Goal: Check status: Check status

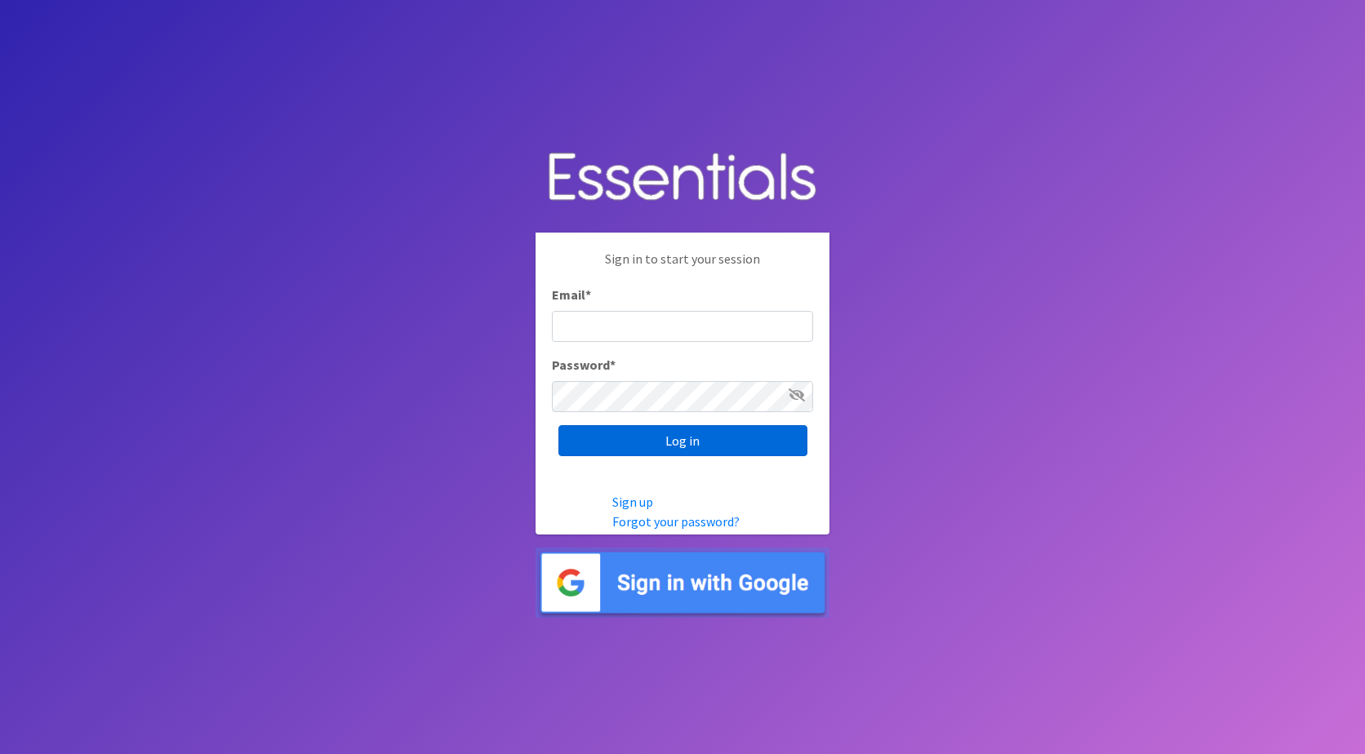
type input "jamie@nebraskadiaperbank.org"
click at [665, 440] on input "Log in" at bounding box center [682, 440] width 249 height 31
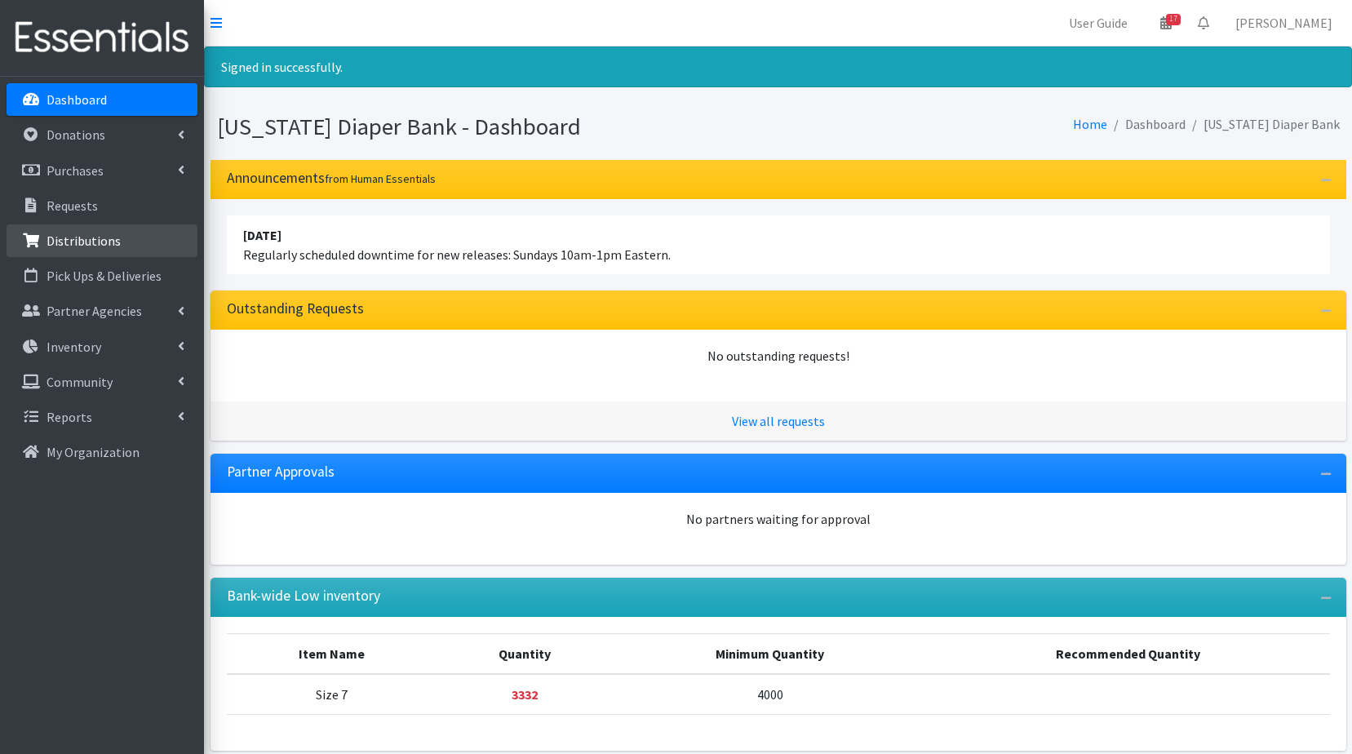
click at [84, 238] on p "Distributions" at bounding box center [84, 241] width 74 height 16
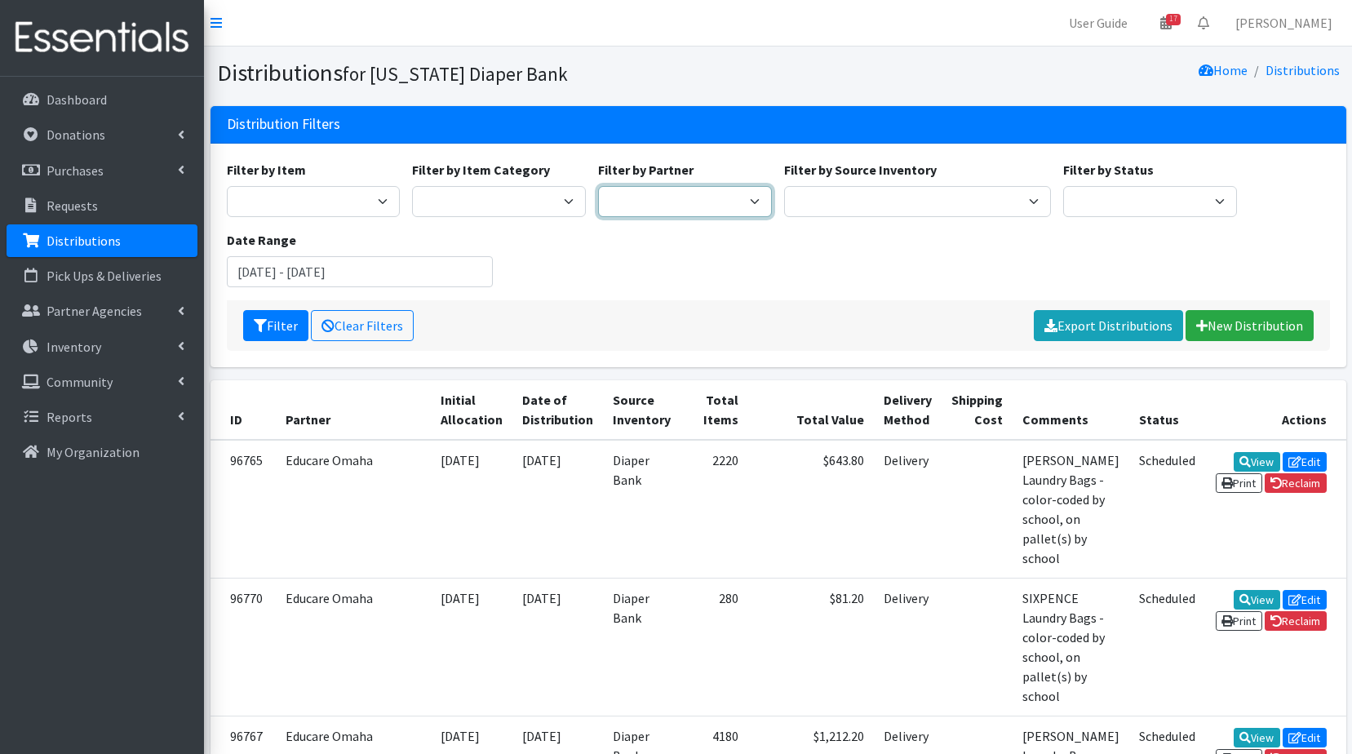
click at [752, 202] on select "Abide A Mother's Love [PERSON_NAME] Area Refugee Taskforce Big Brothers Big Sis…" at bounding box center [685, 201] width 174 height 31
select select "4635"
click at [598, 186] on select "Abide A Mother's Love [PERSON_NAME] Area Refugee Taskforce Big Brothers Big Sis…" at bounding box center [685, 201] width 174 height 31
click at [275, 274] on input "[DATE] - [DATE]" at bounding box center [360, 271] width 267 height 31
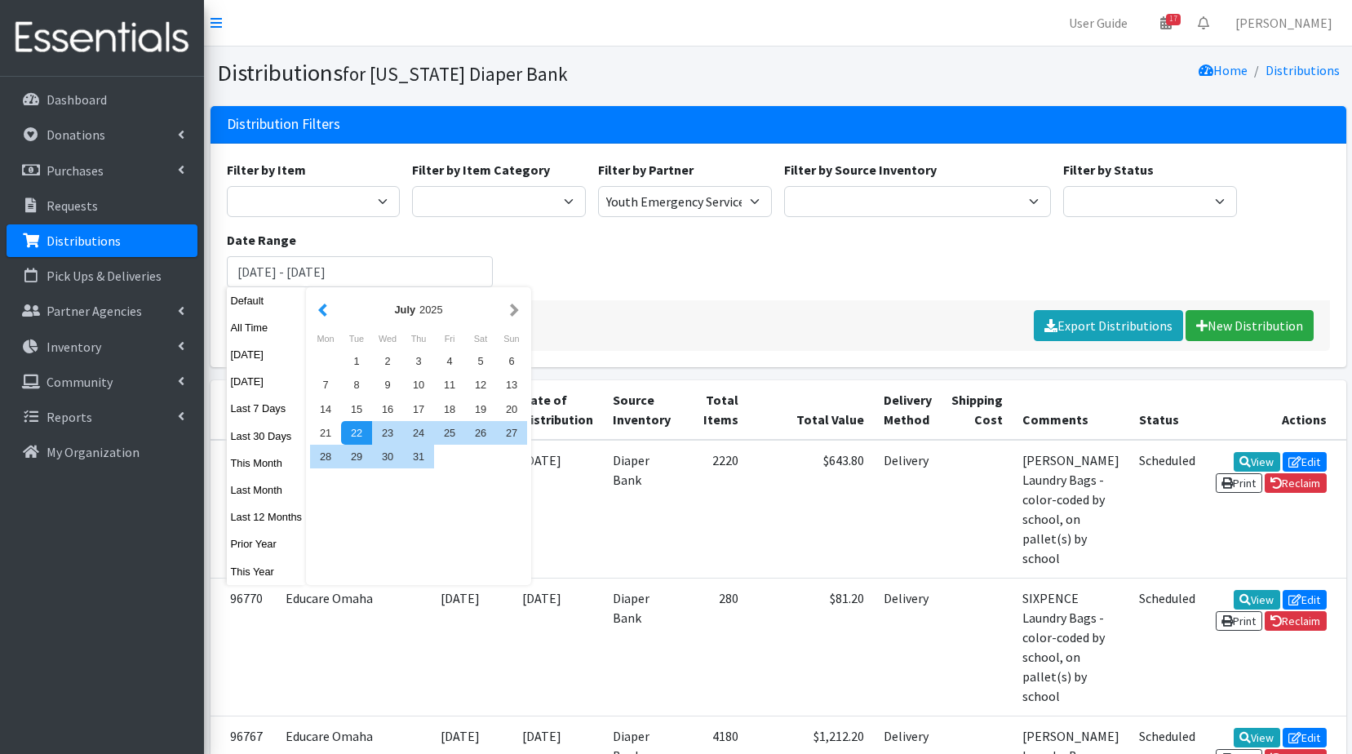
click at [323, 310] on button "button" at bounding box center [322, 310] width 17 height 20
click at [323, 309] on button "button" at bounding box center [322, 310] width 17 height 20
click at [323, 308] on button "button" at bounding box center [322, 310] width 17 height 20
click at [323, 304] on button "button" at bounding box center [322, 310] width 17 height 20
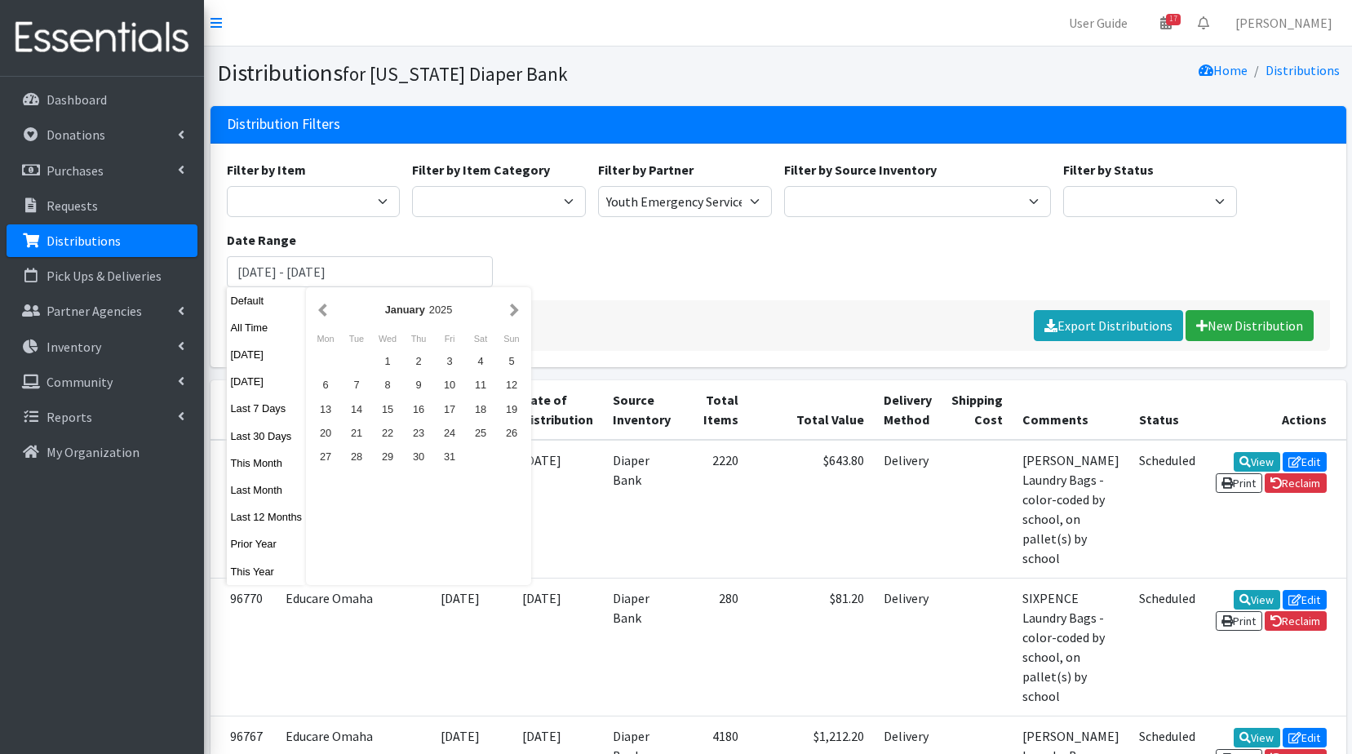
click at [323, 304] on button "button" at bounding box center [322, 310] width 17 height 20
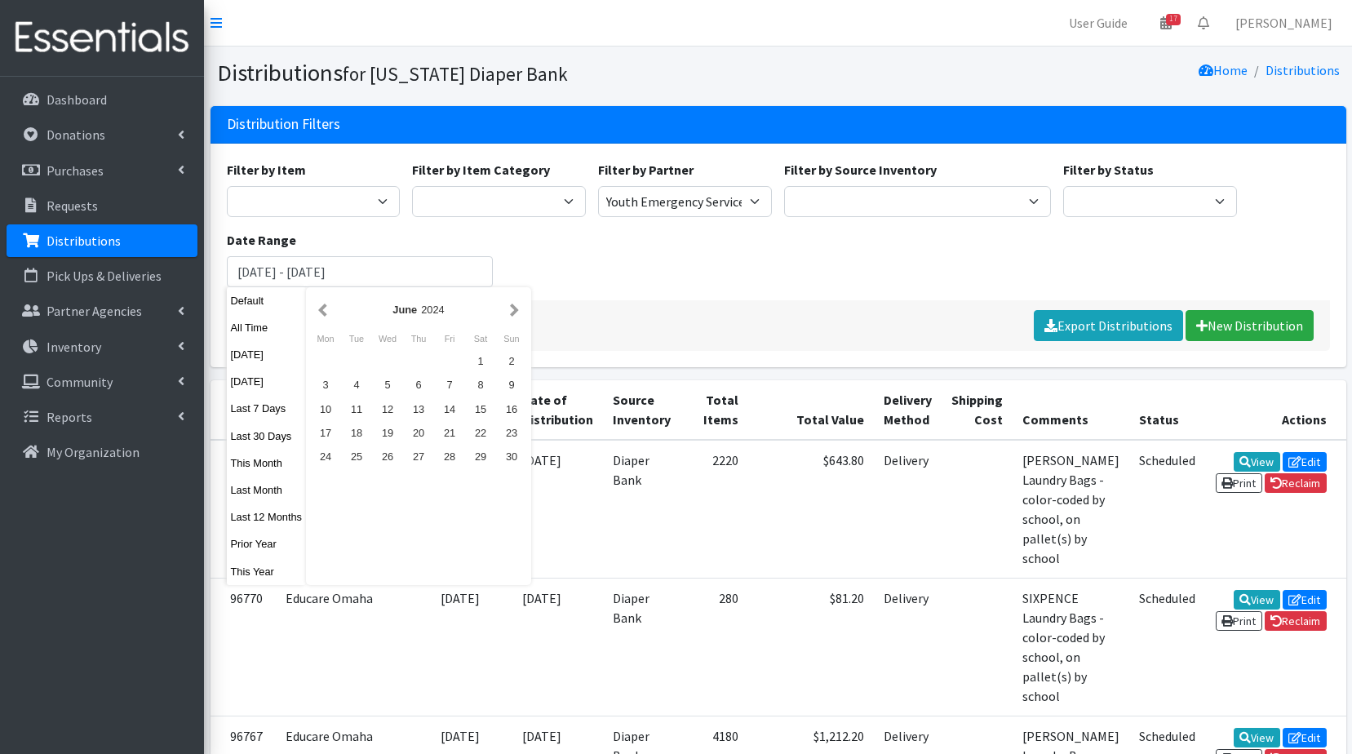
click at [323, 304] on button "button" at bounding box center [322, 310] width 17 height 20
click at [516, 308] on button "button" at bounding box center [514, 310] width 17 height 20
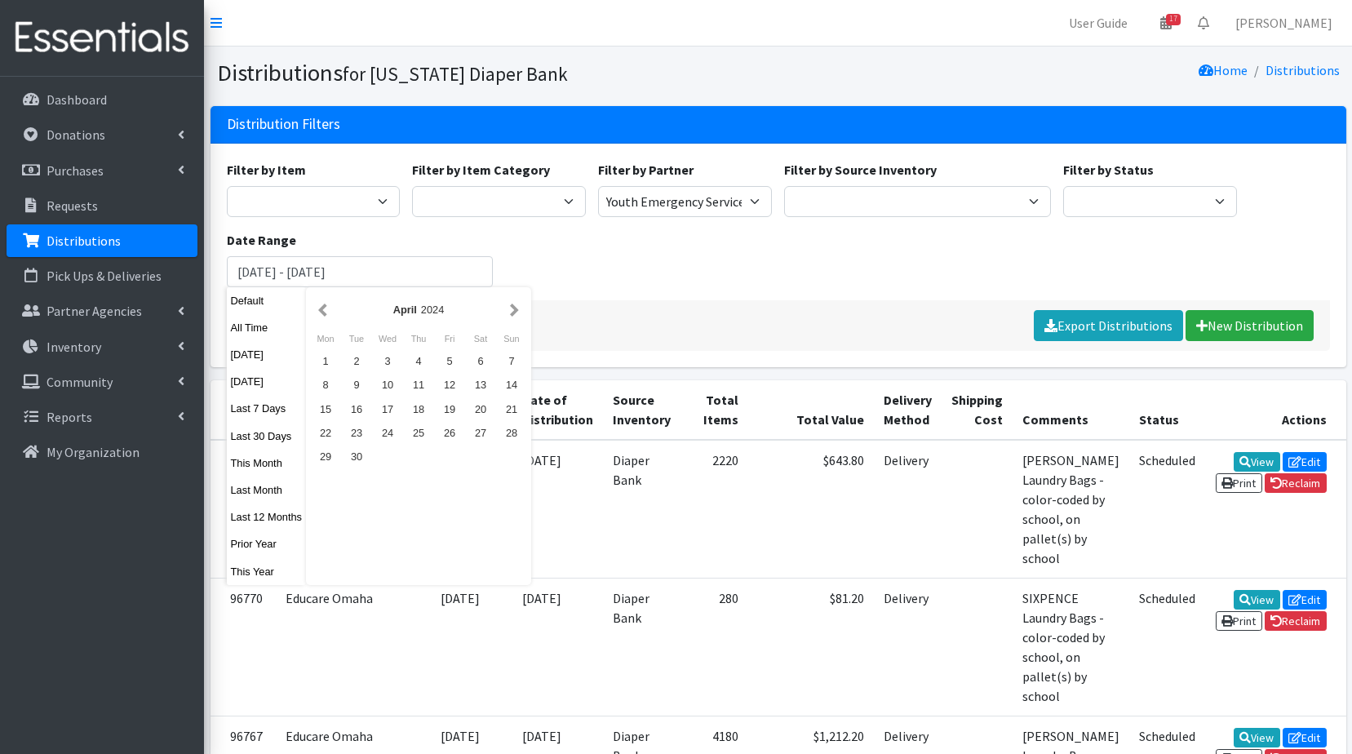
click at [516, 308] on button "button" at bounding box center [514, 310] width 17 height 20
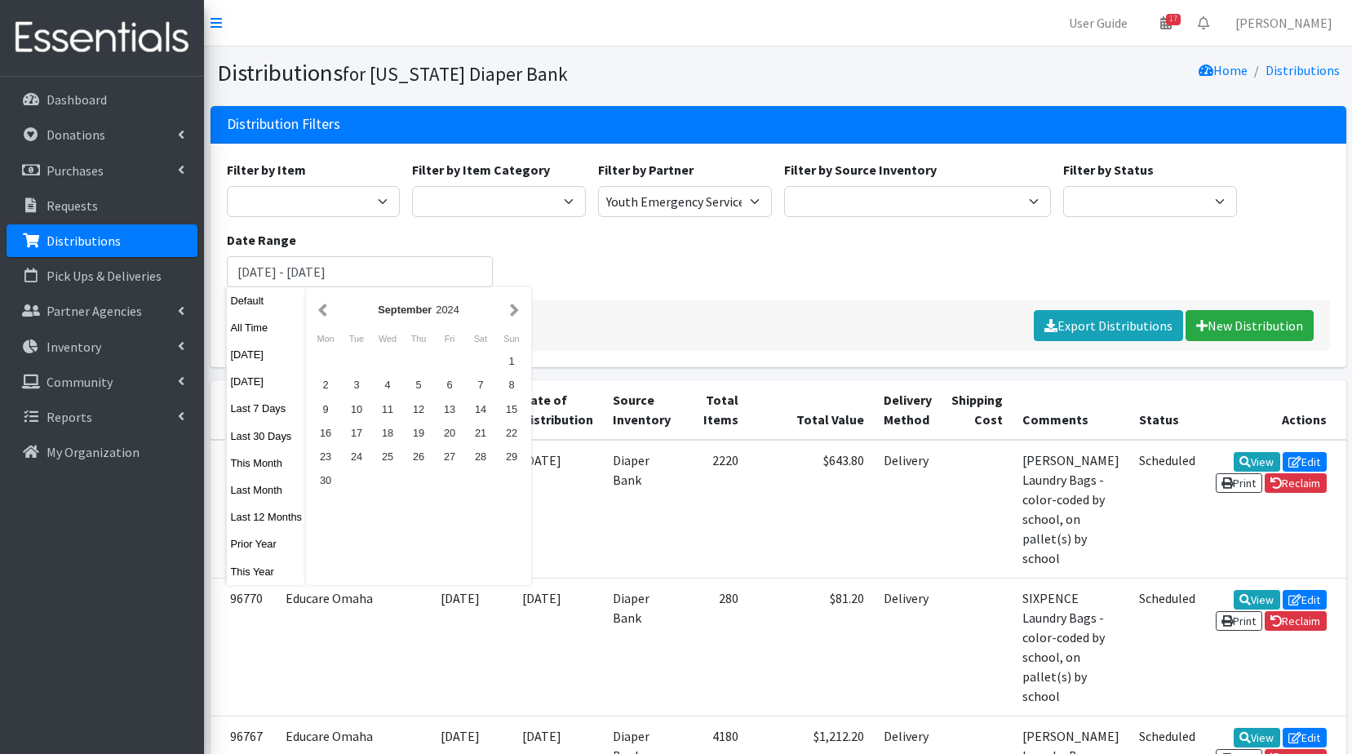
click at [516, 308] on button "button" at bounding box center [514, 310] width 17 height 20
click at [320, 310] on button "button" at bounding box center [322, 310] width 17 height 20
click at [326, 460] on div "23" at bounding box center [325, 457] width 31 height 24
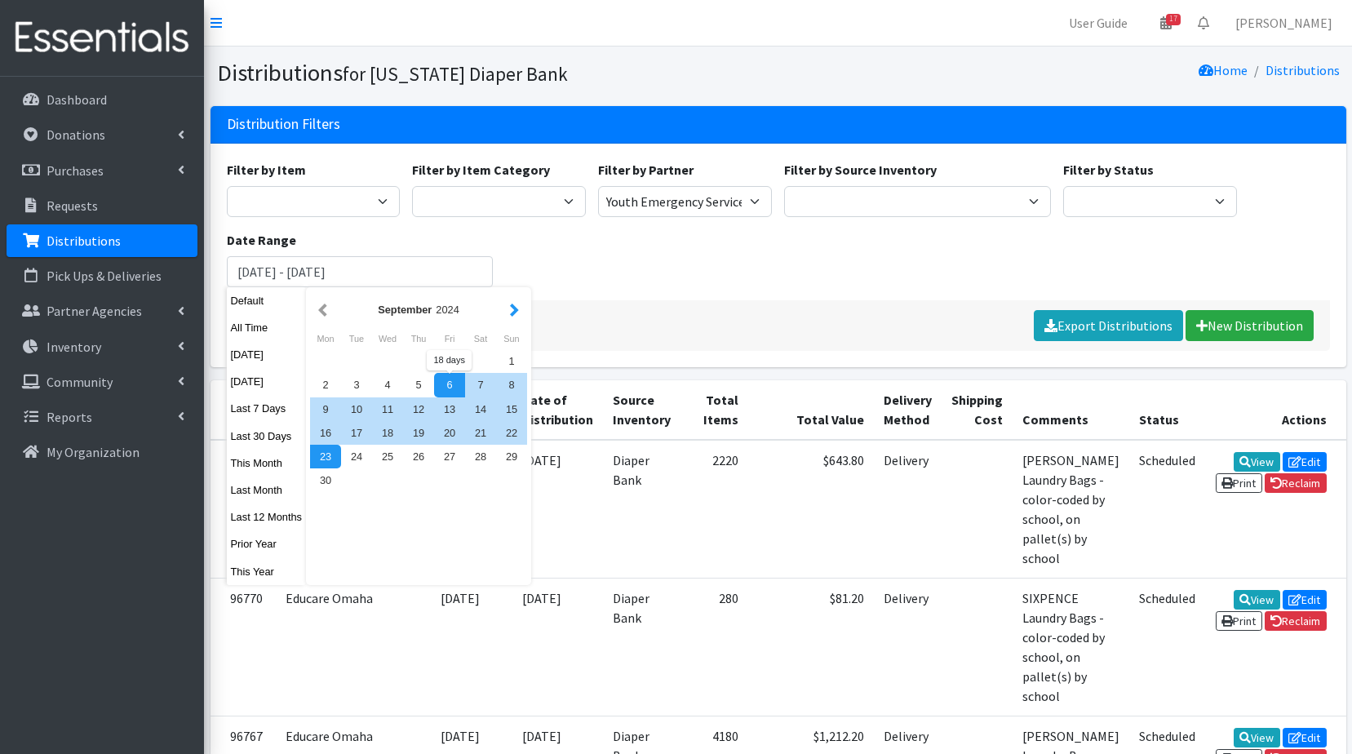
click at [513, 308] on button "button" at bounding box center [514, 310] width 17 height 20
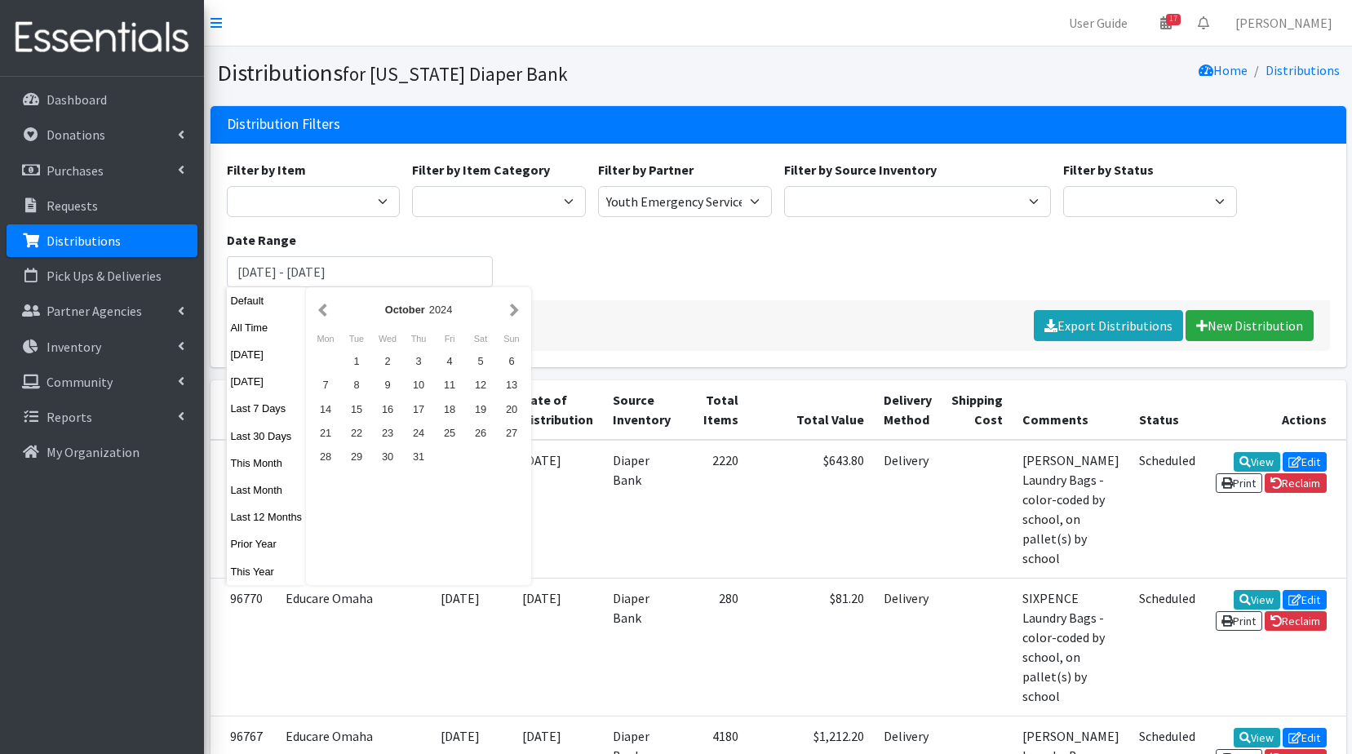
click at [513, 308] on button "button" at bounding box center [514, 310] width 17 height 20
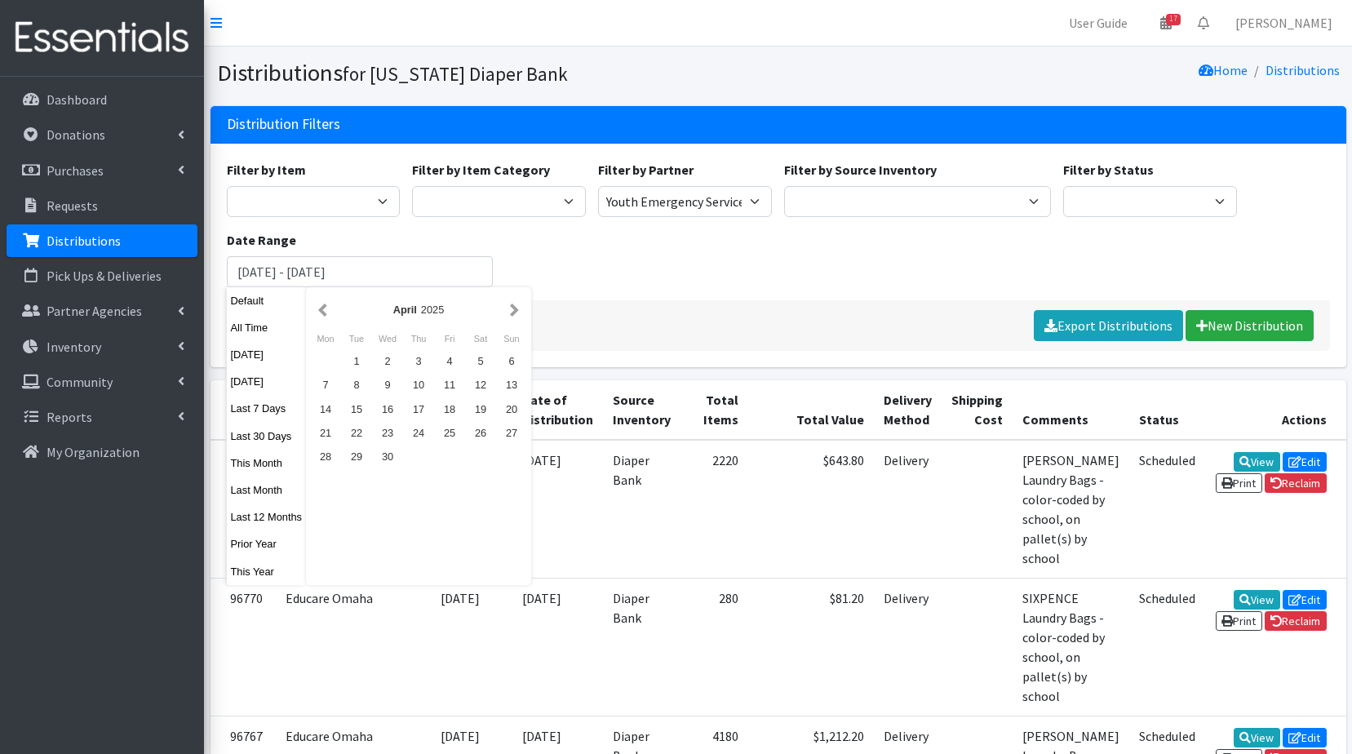
click at [513, 308] on button "button" at bounding box center [514, 310] width 17 height 20
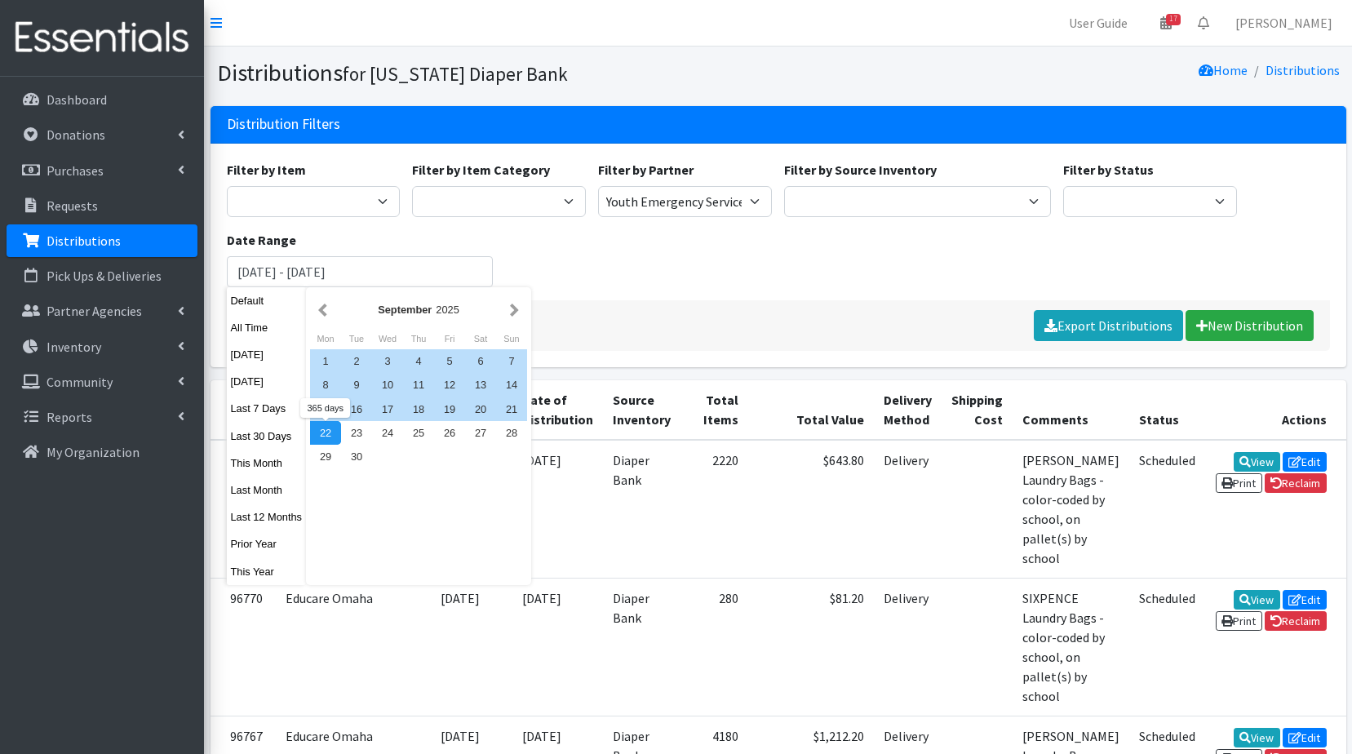
click at [332, 435] on div "22" at bounding box center [325, 433] width 31 height 24
type input "[DATE] - [DATE]"
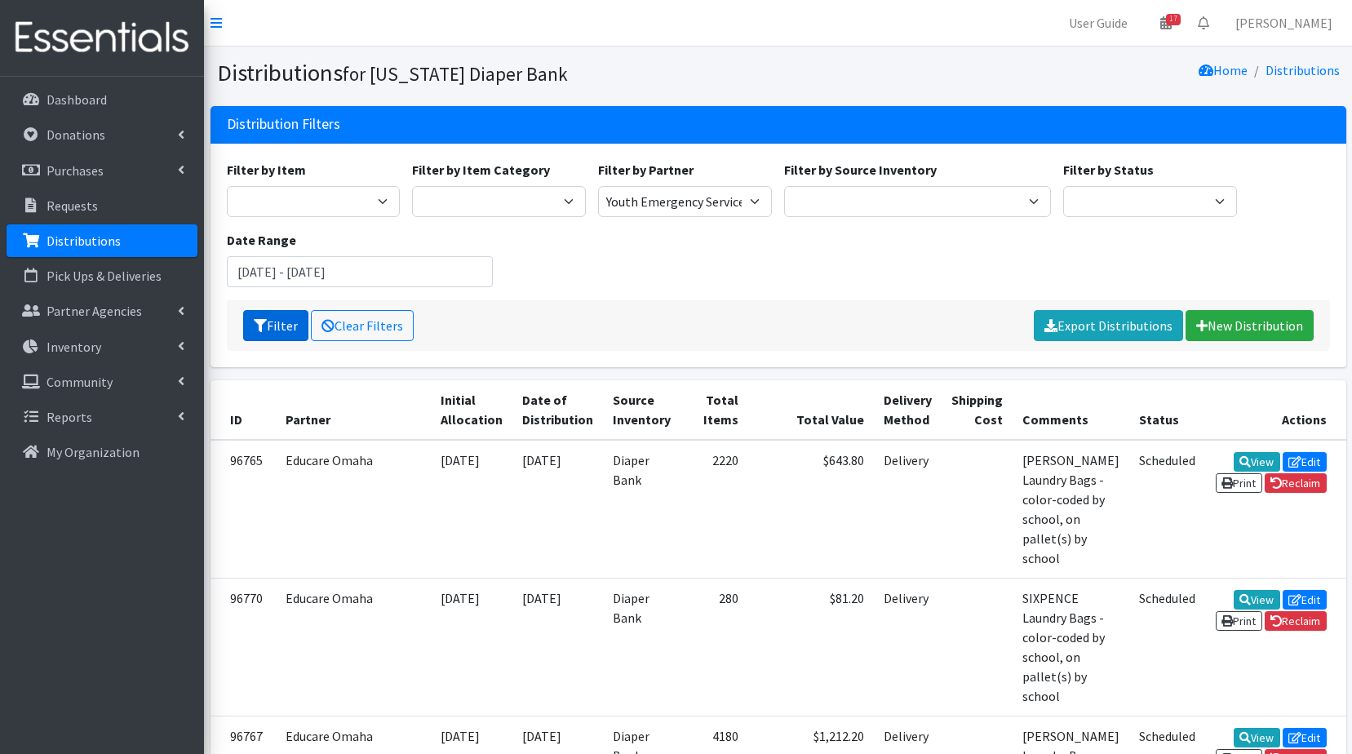
click at [277, 324] on button "Filter" at bounding box center [275, 325] width 65 height 31
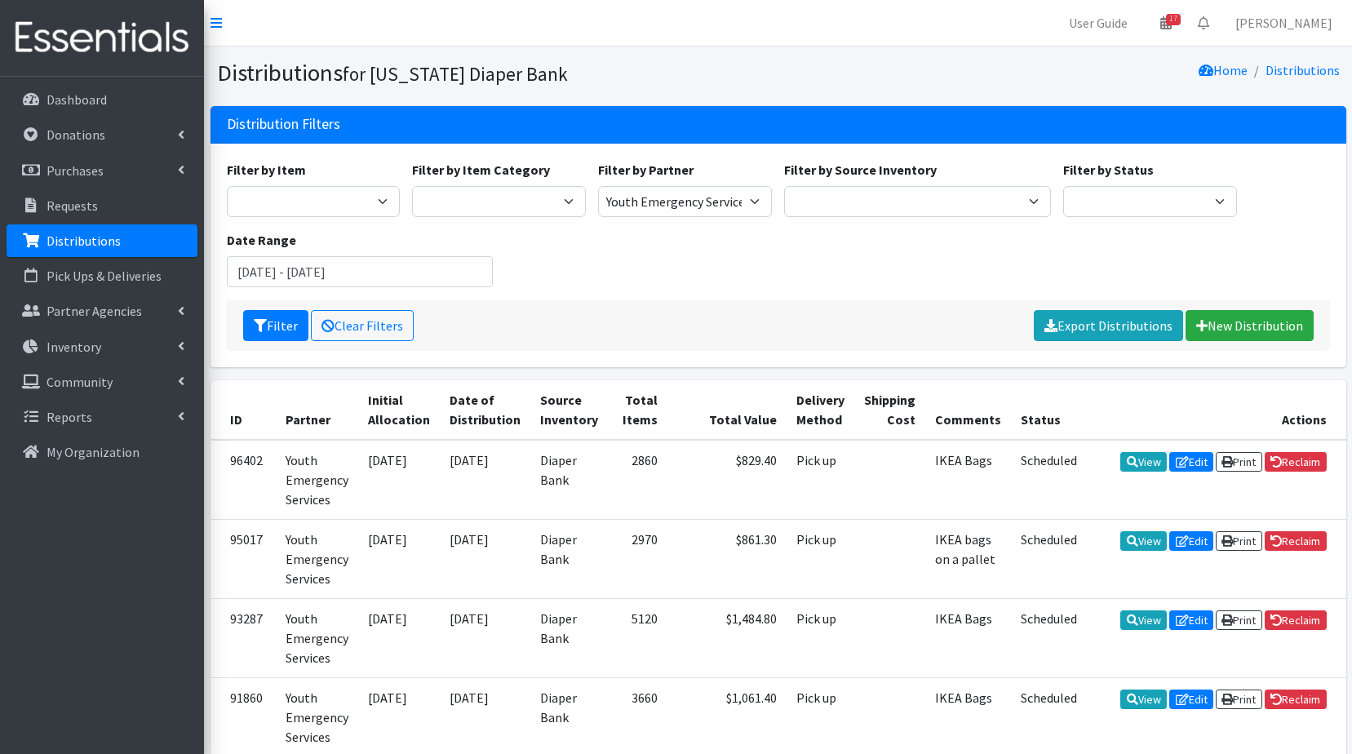
click at [765, 336] on div "Filter Clear Filters Export Distributions New Distribution" at bounding box center [778, 325] width 1103 height 51
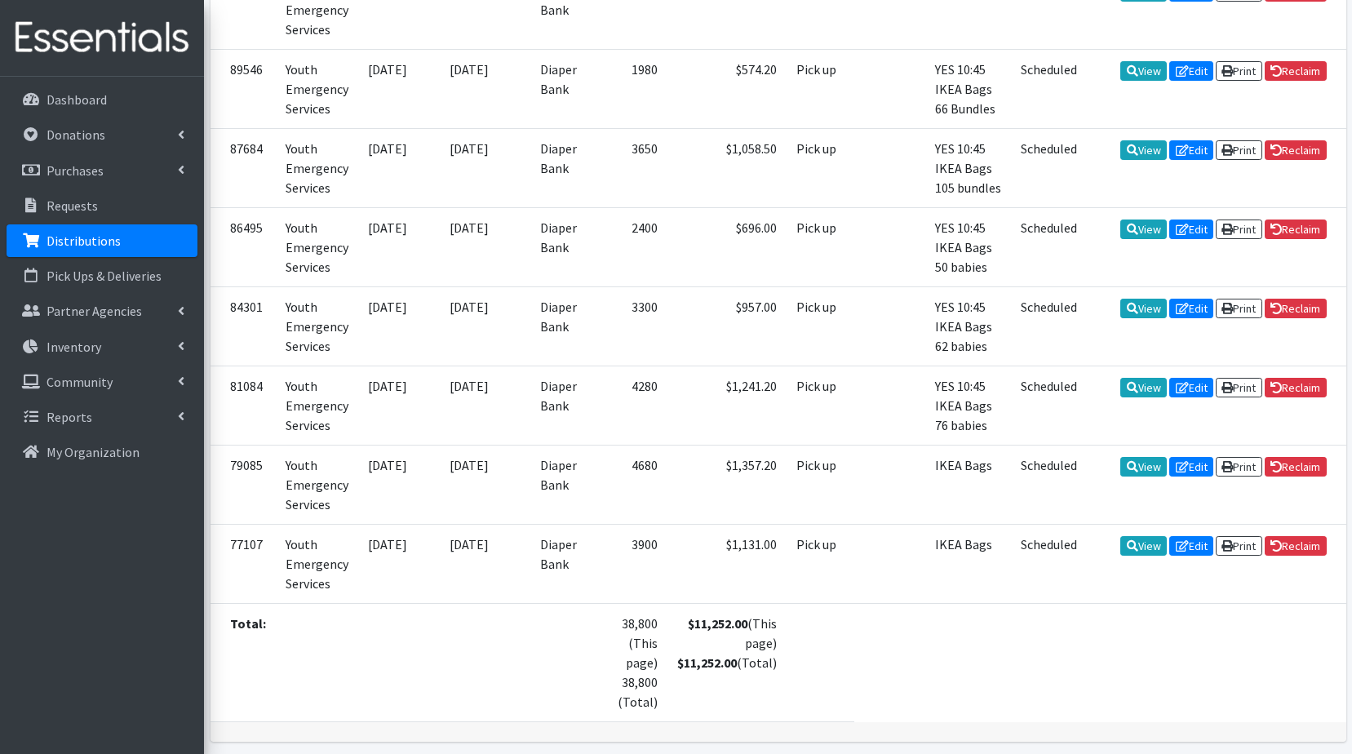
scroll to position [789, 0]
